Goal: Download file/media

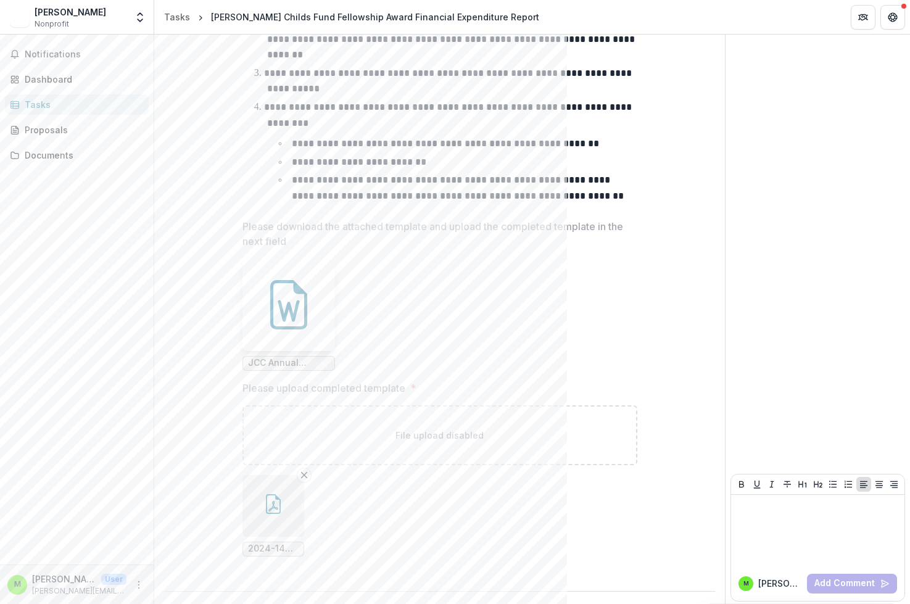
scroll to position [469, 0]
click at [277, 518] on button "button" at bounding box center [274, 507] width 62 height 62
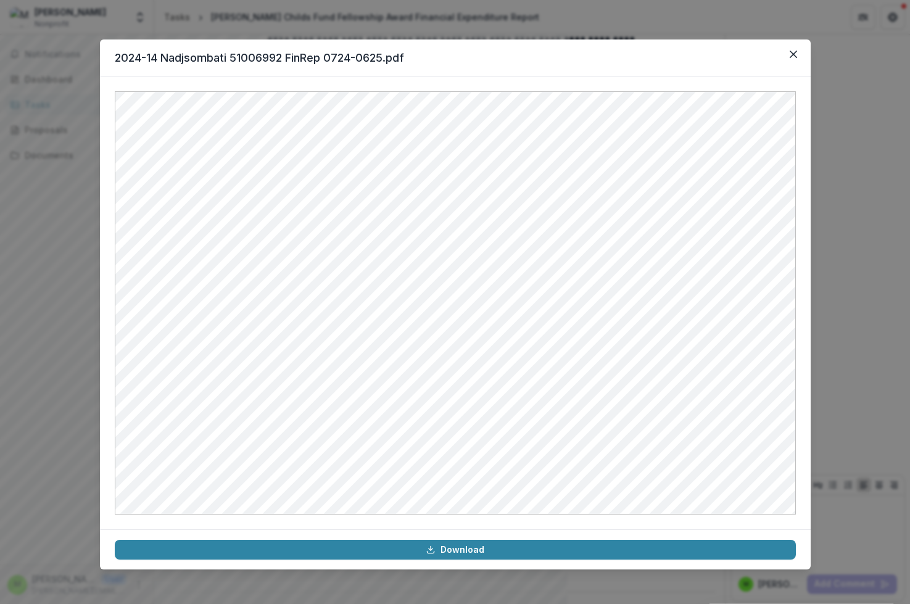
click at [62, 396] on div "2024-14 Nadjsombati 51006992 FinRep 0724-0625.pdf Download" at bounding box center [455, 302] width 910 height 604
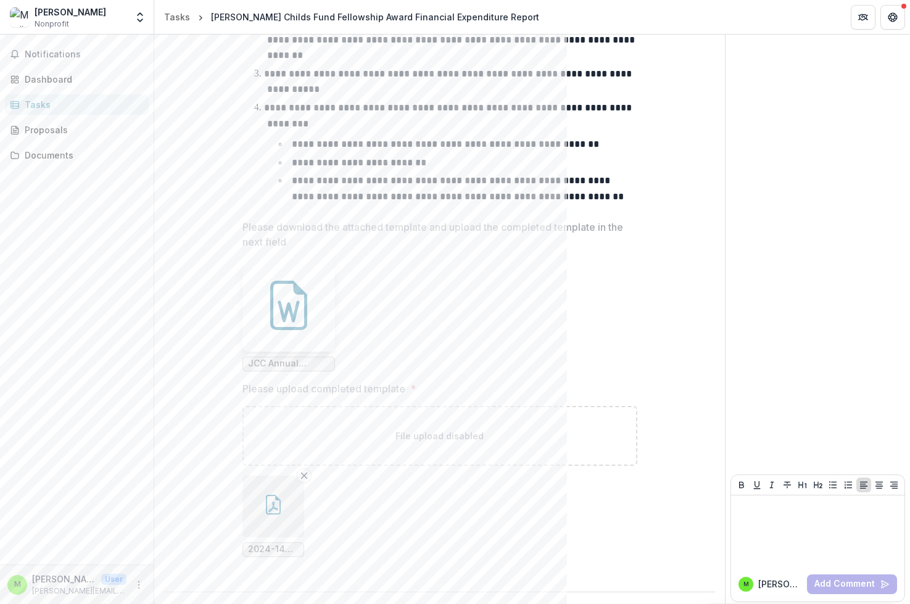
click at [276, 503] on icon "button" at bounding box center [274, 505] width 20 height 20
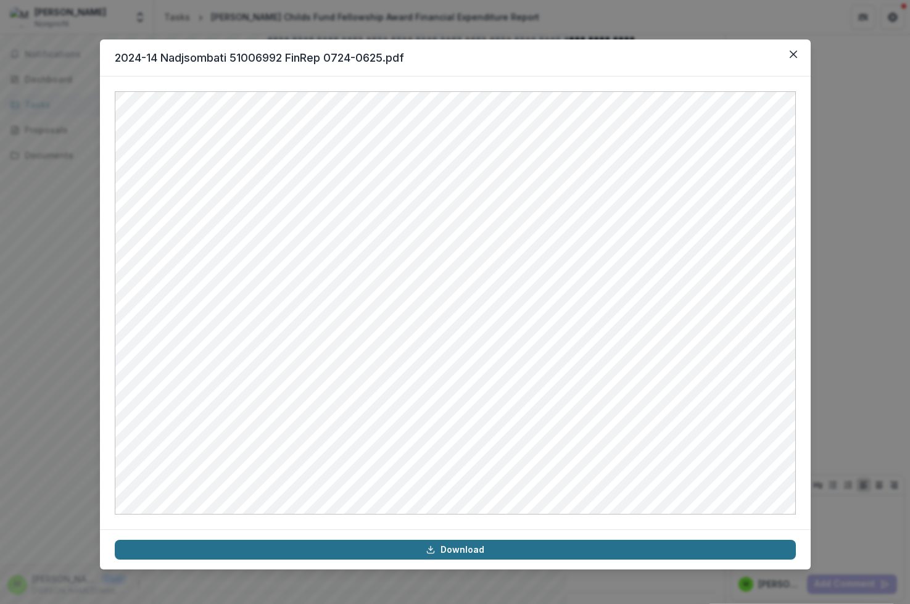
click at [470, 546] on link "Download" at bounding box center [455, 550] width 681 height 20
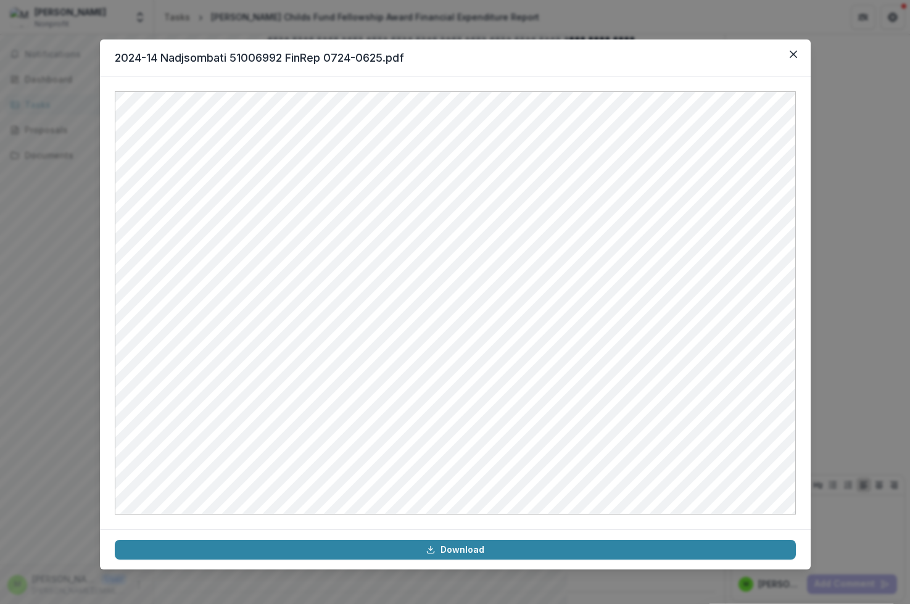
click at [596, 51] on header "2024-14 Nadjsombati 51006992 FinRep 0724-0625.pdf" at bounding box center [455, 58] width 711 height 37
click at [794, 55] on icon "Close" at bounding box center [792, 54] width 7 height 7
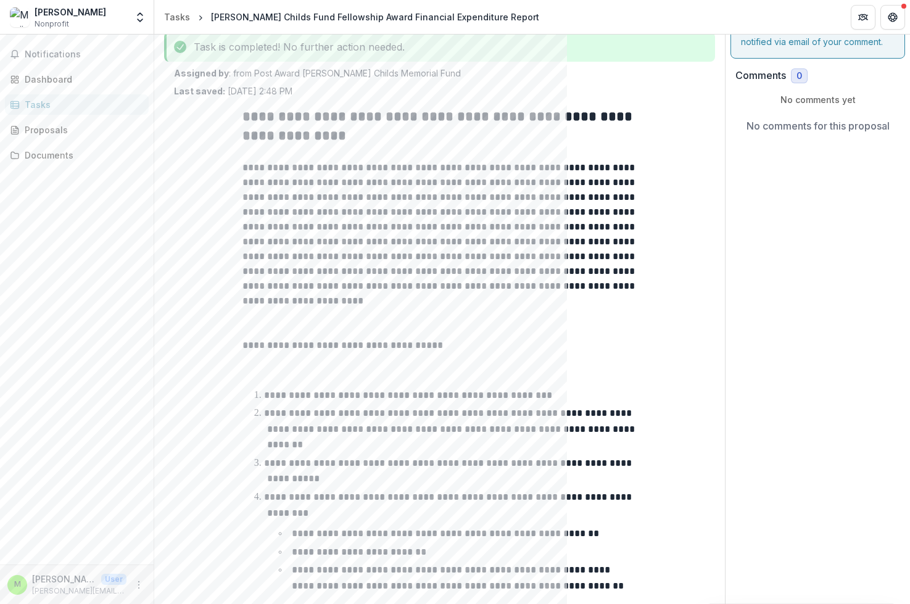
scroll to position [0, 0]
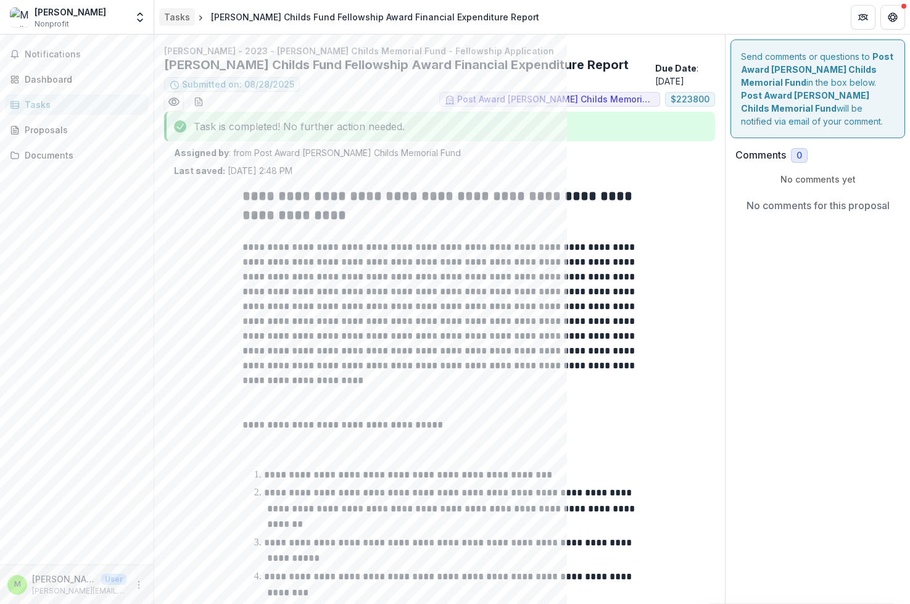
click at [174, 15] on div "Tasks" at bounding box center [177, 16] width 26 height 13
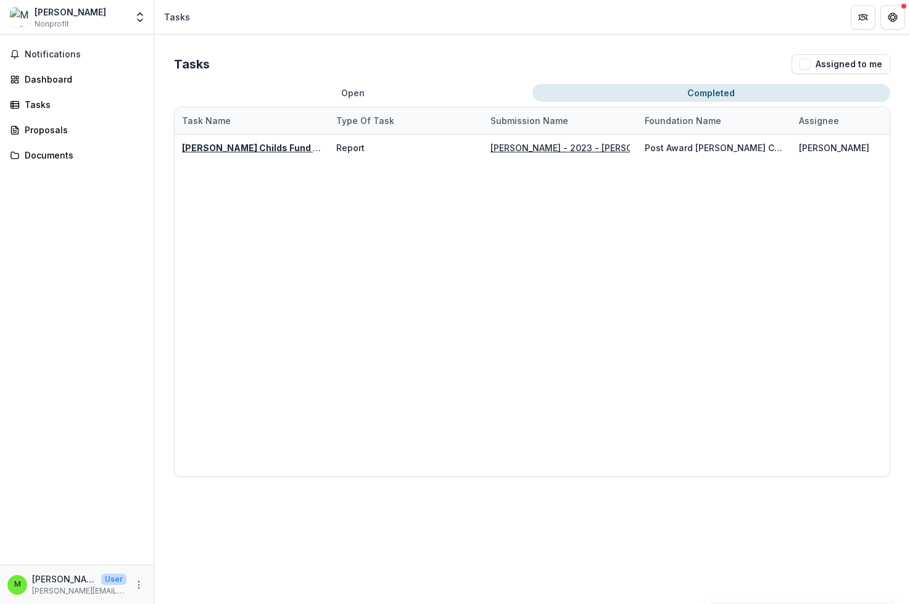
click at [718, 88] on button "Completed" at bounding box center [712, 93] width 359 height 18
